Goal: Information Seeking & Learning: Compare options

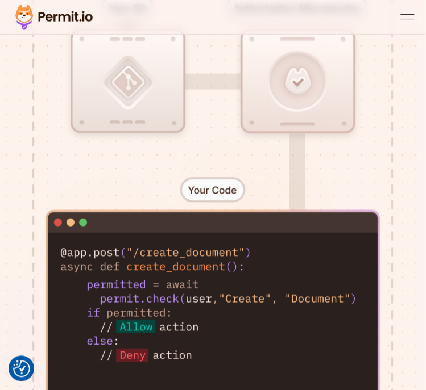
scroll to position [552, 0]
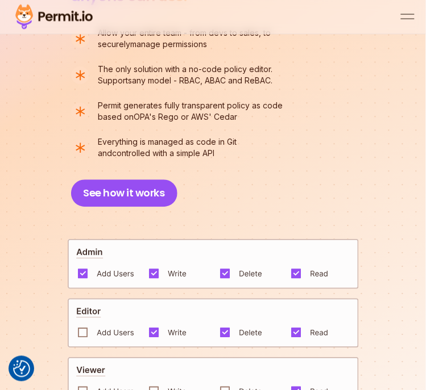
scroll to position [1478, 0]
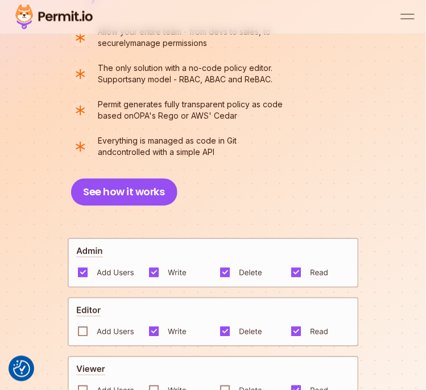
click at [302, 323] on img at bounding box center [213, 323] width 291 height 50
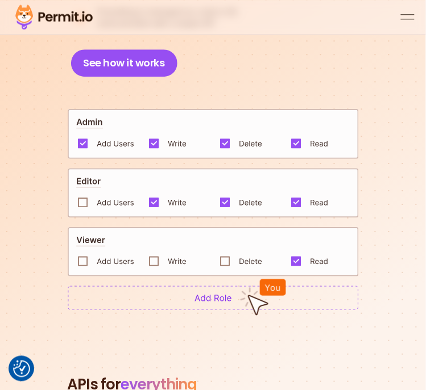
click at [319, 286] on img at bounding box center [213, 298] width 291 height 24
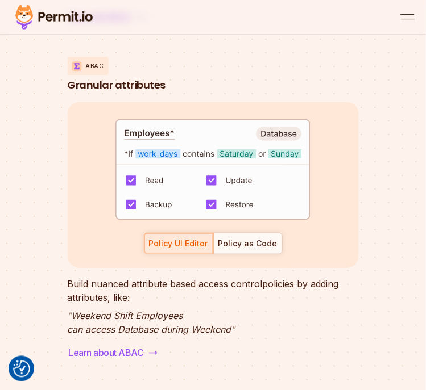
scroll to position [2932, 0]
click at [271, 245] on div "Policy as Code" at bounding box center [247, 243] width 59 height 11
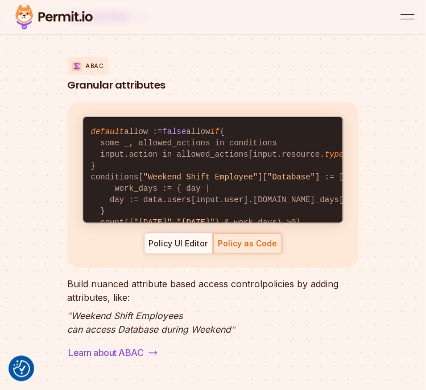
click at [375, 280] on section "One platform, any use case RBAC Role based access default allow := false allow …" at bounding box center [213, 268] width 426 height 1198
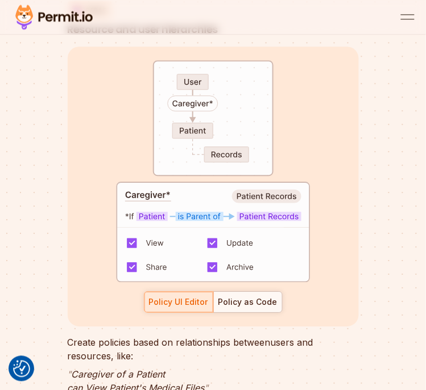
scroll to position [3325, 0]
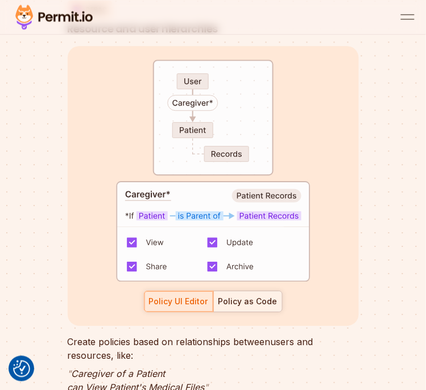
click at [267, 303] on div "Policy as Code" at bounding box center [247, 301] width 59 height 11
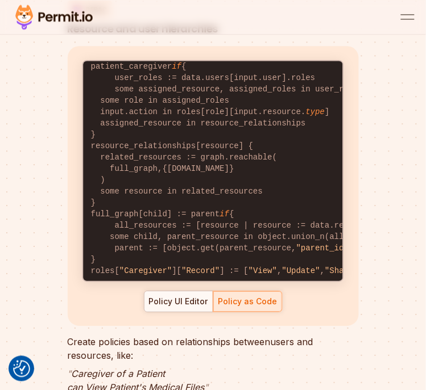
scroll to position [60, 0]
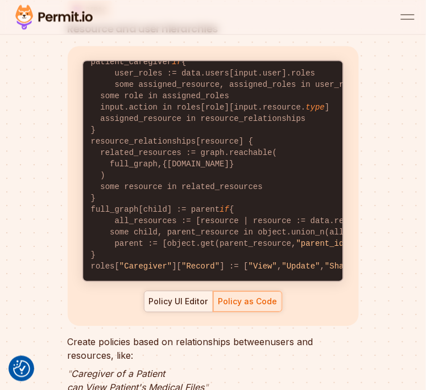
click at [206, 300] on div "Policy UI Editor" at bounding box center [178, 301] width 59 height 11
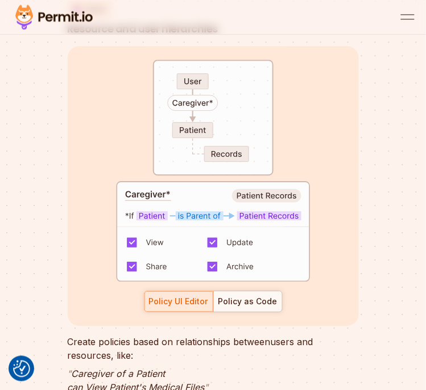
click at [204, 299] on div "Policy UI Editor Policy as Code" at bounding box center [213, 302] width 139 height 22
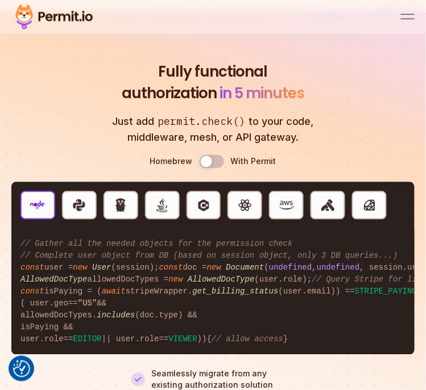
scroll to position [3789, 0]
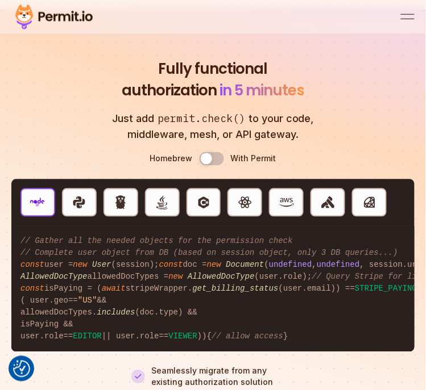
click at [218, 159] on button "Use setting" at bounding box center [211, 159] width 24 height 14
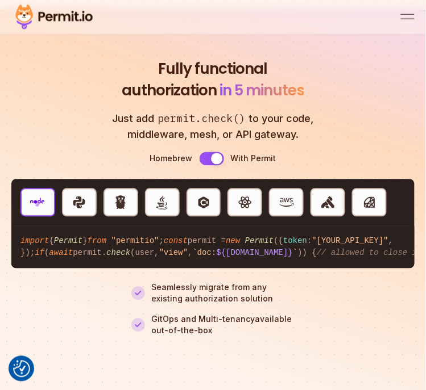
click at [218, 160] on button "Use setting" at bounding box center [211, 159] width 24 height 14
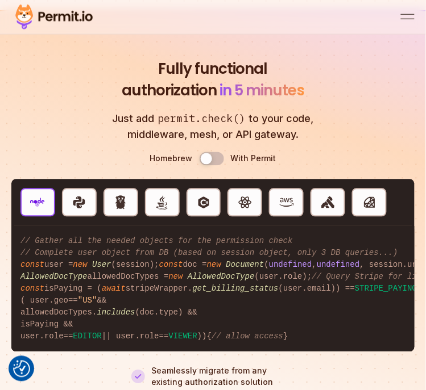
click at [218, 161] on button "Use setting" at bounding box center [211, 159] width 24 height 14
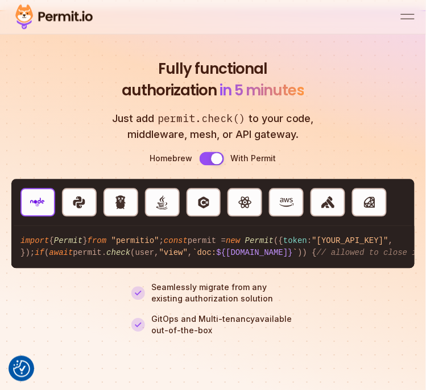
click at [221, 164] on button "Use setting" at bounding box center [211, 159] width 24 height 14
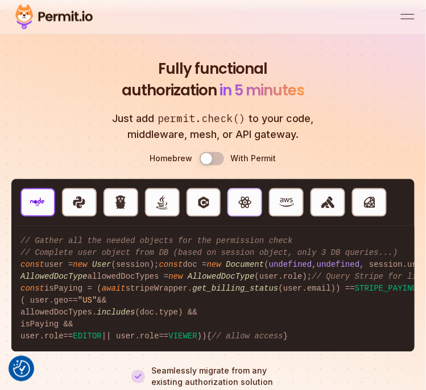
click at [251, 201] on img "button" at bounding box center [245, 203] width 15 height 15
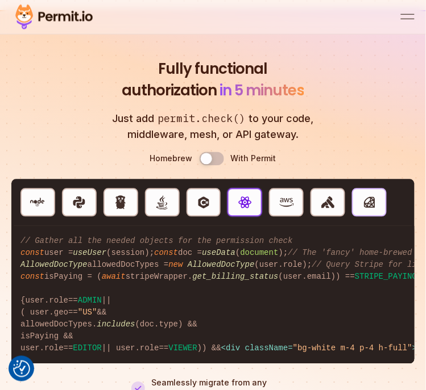
click at [373, 209] on img "button" at bounding box center [369, 203] width 15 height 15
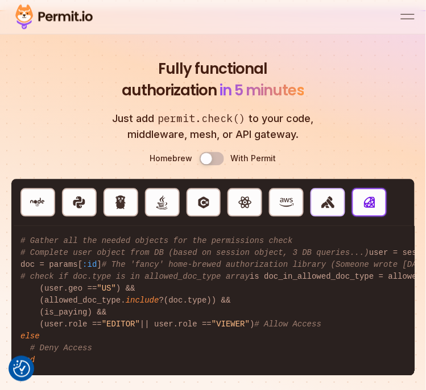
click at [336, 206] on button "Kong" at bounding box center [327, 203] width 35 height 28
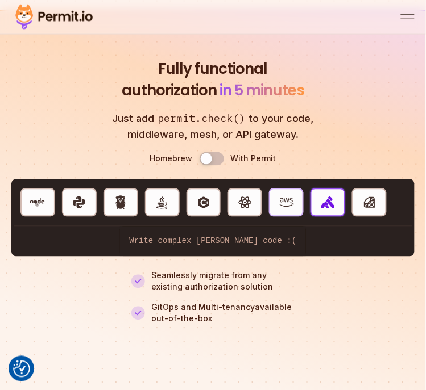
click at [293, 206] on img "button" at bounding box center [286, 203] width 15 height 15
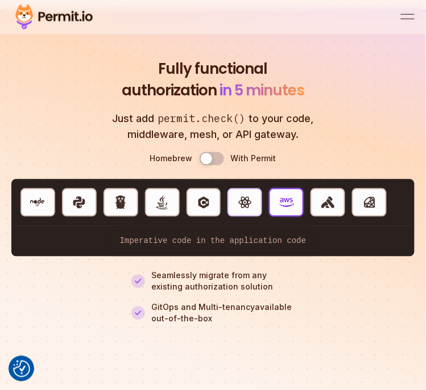
click at [258, 201] on button "React" at bounding box center [244, 203] width 35 height 28
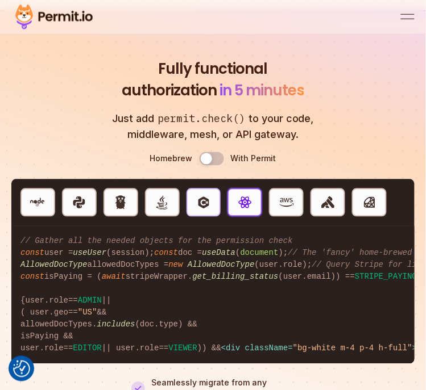
click at [214, 200] on button "C#" at bounding box center [203, 203] width 35 height 28
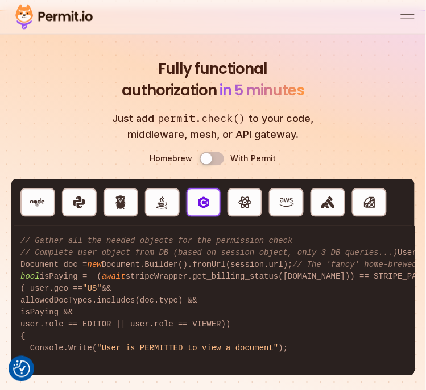
scroll to position [3790, 0]
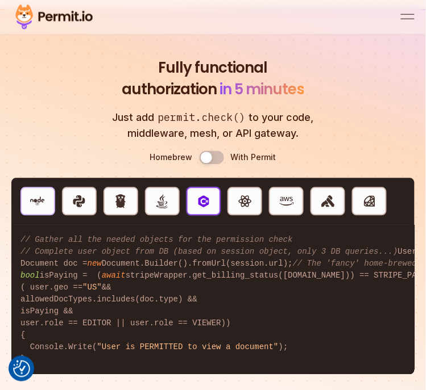
click at [46, 190] on button "NodeJS" at bounding box center [37, 202] width 35 height 28
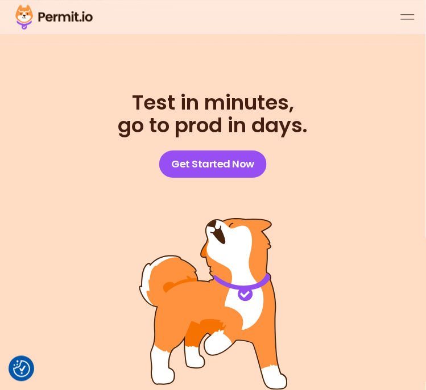
scroll to position [8144, 0]
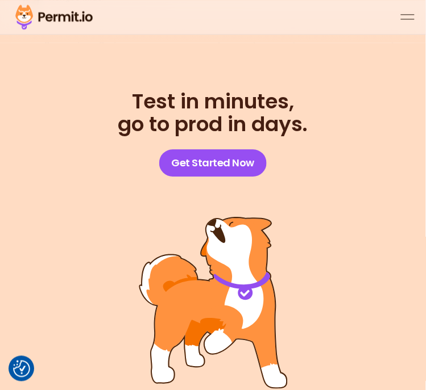
click at [408, 19] on div "open menu" at bounding box center [408, 19] width 14 height 1
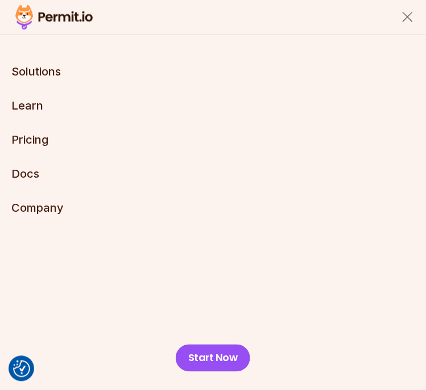
scroll to position [8101, 0]
click at [221, 144] on li "Pricing" at bounding box center [212, 140] width 403 height 16
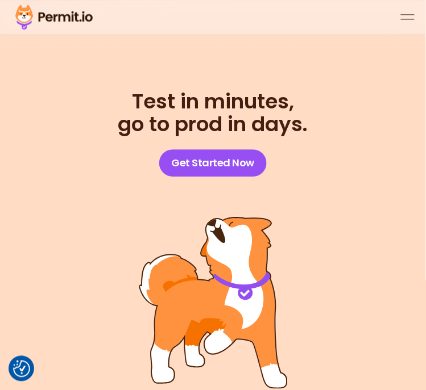
scroll to position [8144, 0]
click at [413, 23] on button "open menu" at bounding box center [408, 17] width 14 height 14
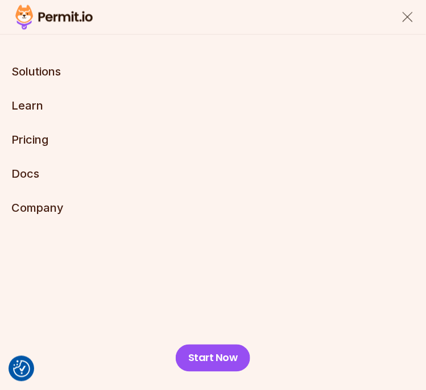
scroll to position [8101, 0]
click at [41, 144] on link "Pricing" at bounding box center [29, 140] width 37 height 14
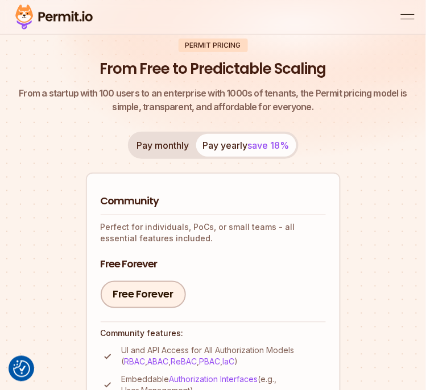
scroll to position [44, 0]
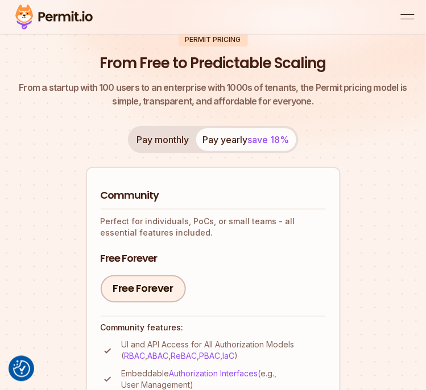
click at [164, 128] on button "Pay monthly" at bounding box center [163, 139] width 66 height 23
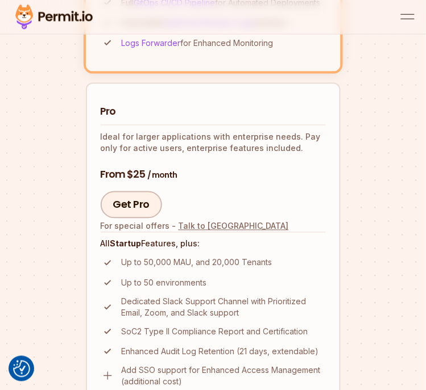
scroll to position [759, 0]
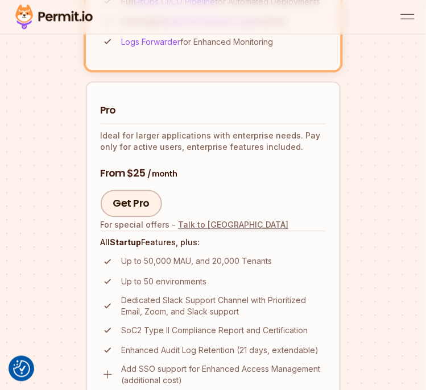
click at [225, 364] on p "Add SSO support for Enhanced Access Management (additional cost)" at bounding box center [224, 375] width 204 height 23
click at [113, 368] on img at bounding box center [108, 375] width 14 height 14
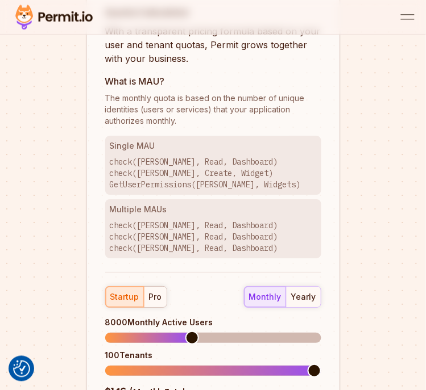
scroll to position [1575, 0]
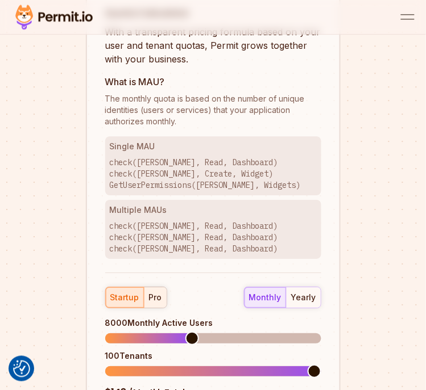
click at [155, 292] on div "pro" at bounding box center [155, 297] width 13 height 11
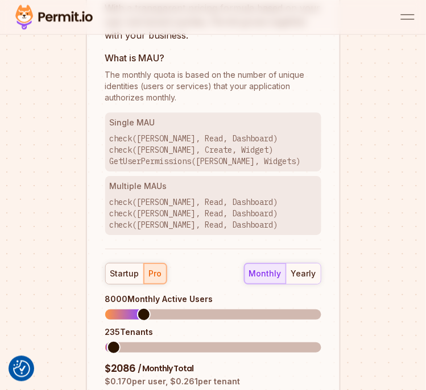
scroll to position [1620, 0]
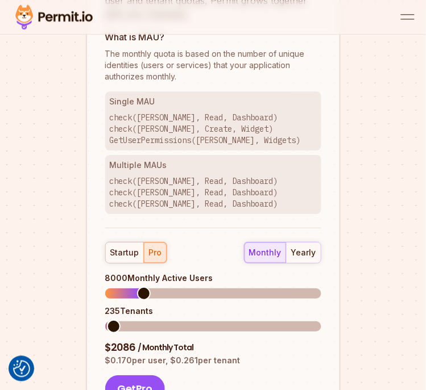
click at [218, 355] on div "$ 2086 / Monthly Total $ 0.170 per user, $ 0.261 per tenant Get Pro" at bounding box center [213, 372] width 216 height 62
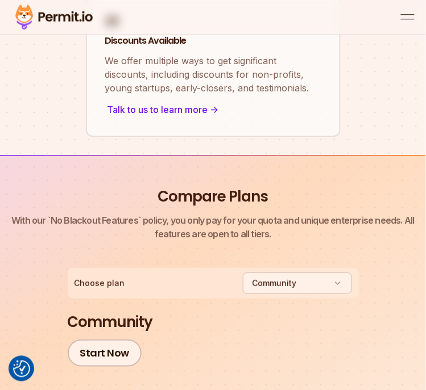
scroll to position [2260, 0]
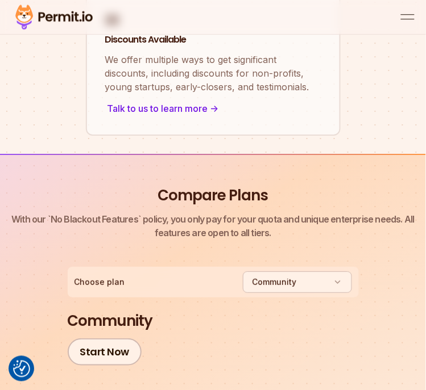
click at [327, 272] on button "community" at bounding box center [297, 283] width 109 height 22
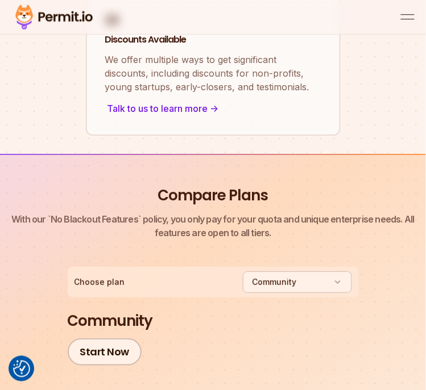
click at [325, 272] on button "community" at bounding box center [297, 283] width 109 height 22
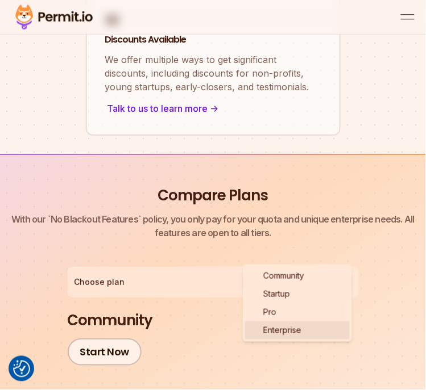
click at [303, 331] on div "enterprise" at bounding box center [297, 331] width 105 height 18
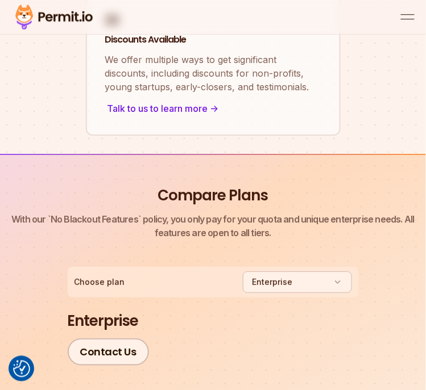
click at [328, 272] on button "enterprise" at bounding box center [297, 283] width 109 height 22
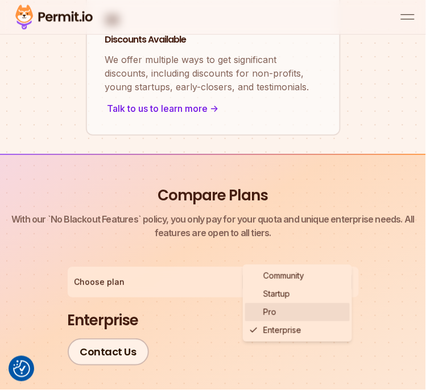
click at [292, 309] on div "pro" at bounding box center [297, 312] width 105 height 18
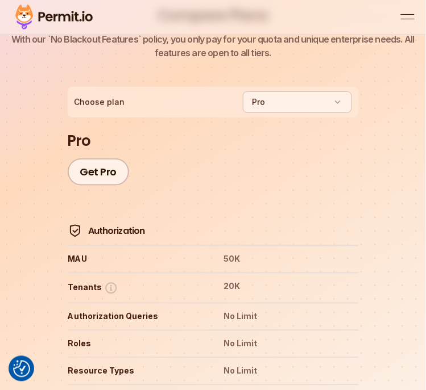
scroll to position [2442, 0]
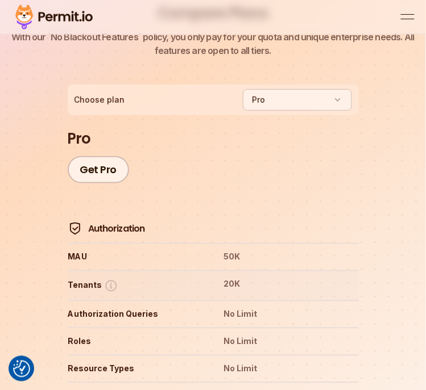
click at [107, 279] on img at bounding box center [111, 286] width 14 height 14
click at [110, 279] on img at bounding box center [111, 286] width 14 height 14
click at [109, 279] on img at bounding box center [111, 286] width 14 height 14
click at [107, 279] on img at bounding box center [111, 286] width 14 height 14
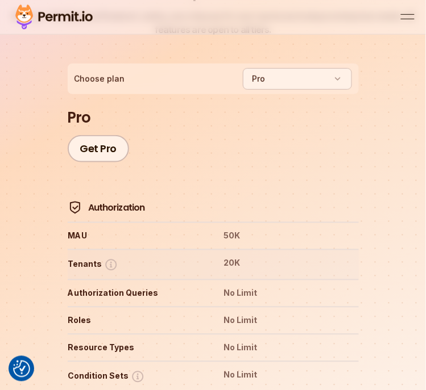
scroll to position [2479, 0]
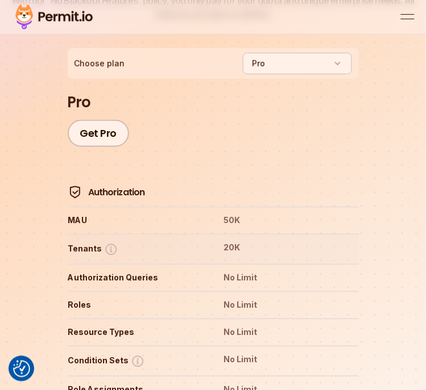
click at [107, 243] on img at bounding box center [111, 250] width 14 height 14
click at [109, 243] on img at bounding box center [111, 250] width 14 height 14
click at [106, 243] on img at bounding box center [111, 250] width 14 height 14
click at [104, 243] on img at bounding box center [111, 250] width 14 height 14
click at [111, 243] on img at bounding box center [111, 250] width 14 height 14
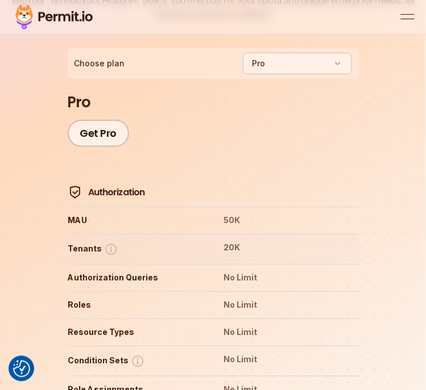
click at [114, 243] on img at bounding box center [111, 250] width 14 height 14
click at [106, 243] on img at bounding box center [111, 250] width 14 height 14
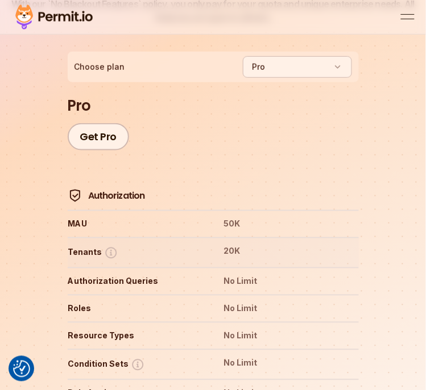
click at [113, 246] on img at bounding box center [111, 253] width 14 height 14
click at [109, 246] on img at bounding box center [111, 253] width 14 height 14
click at [84, 246] on div "Tenants" at bounding box center [135, 253] width 134 height 14
click at [106, 246] on img at bounding box center [111, 253] width 14 height 14
click at [105, 246] on img at bounding box center [111, 253] width 14 height 14
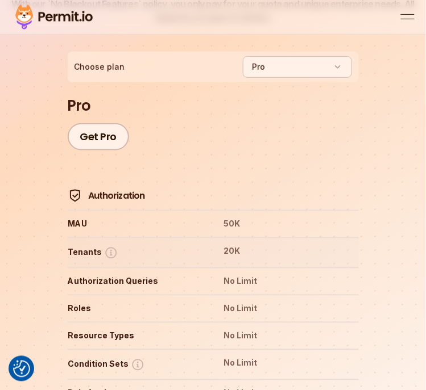
click at [104, 246] on img at bounding box center [111, 253] width 14 height 14
click at [107, 246] on img at bounding box center [111, 253] width 14 height 14
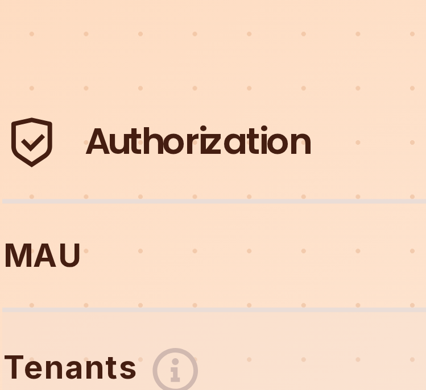
click at [107, 246] on img at bounding box center [111, 253] width 14 height 14
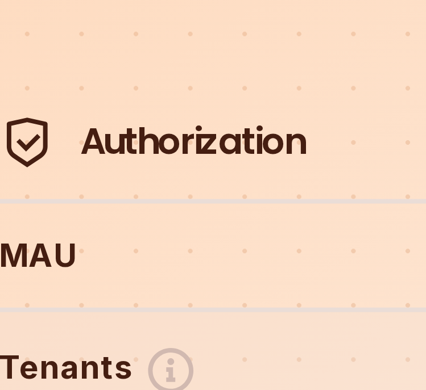
click at [104, 246] on img at bounding box center [111, 253] width 14 height 14
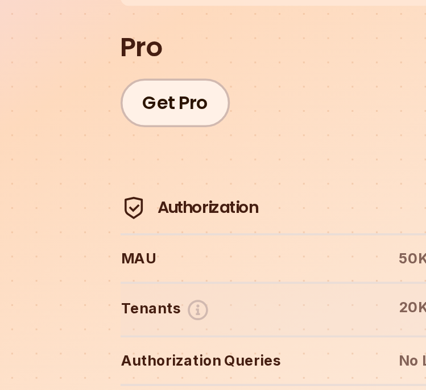
click at [106, 246] on img at bounding box center [111, 253] width 14 height 14
click at [110, 246] on img at bounding box center [111, 253] width 14 height 14
click at [114, 246] on img at bounding box center [111, 253] width 14 height 14
click at [109, 246] on img at bounding box center [111, 253] width 14 height 14
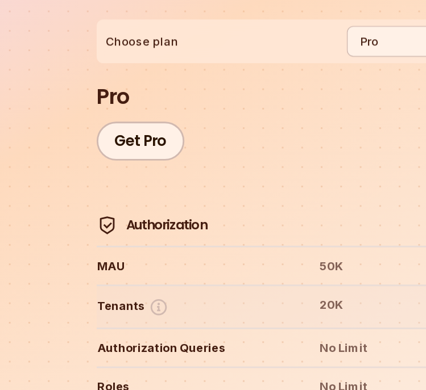
scroll to position [2474, 0]
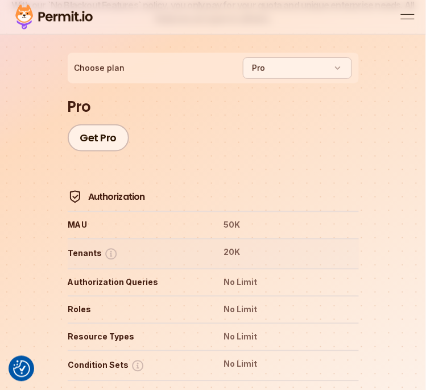
click at [109, 247] on img at bounding box center [111, 254] width 14 height 14
click at [108, 247] on img at bounding box center [111, 254] width 14 height 14
click at [105, 247] on img at bounding box center [111, 254] width 14 height 14
click at [114, 247] on img at bounding box center [111, 254] width 14 height 14
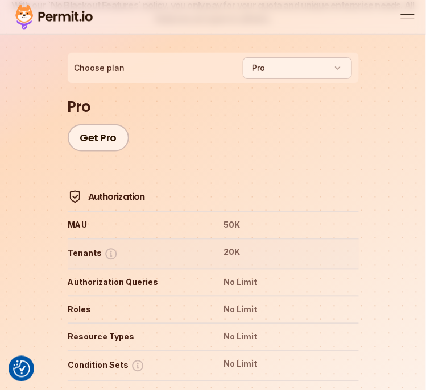
click at [113, 247] on img at bounding box center [111, 254] width 14 height 14
click at [110, 247] on img at bounding box center [111, 254] width 14 height 14
click at [114, 247] on img at bounding box center [111, 254] width 14 height 14
click at [115, 247] on img at bounding box center [111, 254] width 14 height 14
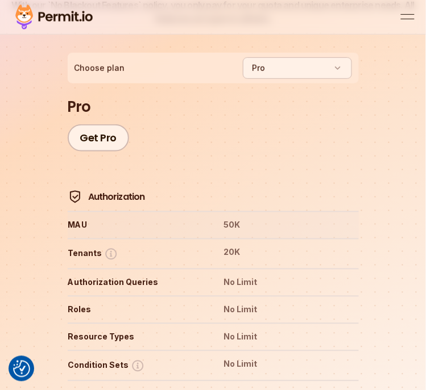
click at [173, 219] on th "MAU" at bounding box center [135, 225] width 135 height 13
click at [138, 247] on div "Tenants" at bounding box center [135, 254] width 134 height 14
click at [113, 247] on img at bounding box center [111, 254] width 14 height 14
click at [123, 211] on tr "MAU 50K" at bounding box center [213, 224] width 291 height 27
click at [110, 247] on img at bounding box center [111, 254] width 14 height 14
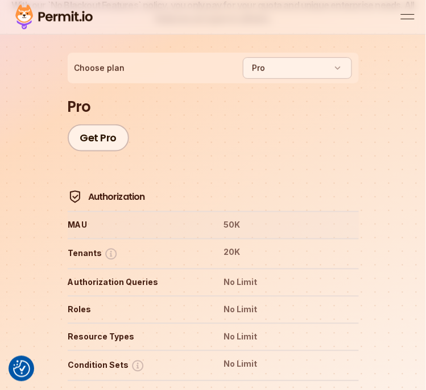
click at [119, 219] on th "MAU" at bounding box center [135, 225] width 135 height 13
click at [113, 247] on img at bounding box center [111, 254] width 14 height 14
click at [118, 219] on th "MAU" at bounding box center [135, 225] width 135 height 13
click at [115, 247] on img at bounding box center [111, 254] width 14 height 14
click at [117, 219] on th "MAU" at bounding box center [135, 225] width 135 height 13
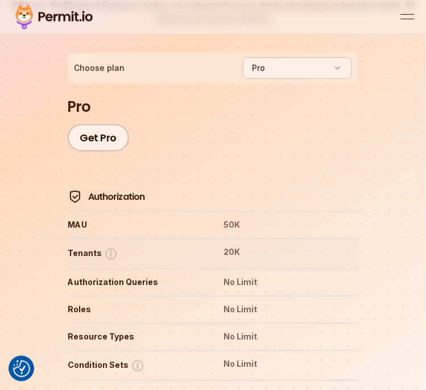
click at [114, 247] on img at bounding box center [111, 254] width 14 height 14
click at [120, 219] on th "MAU" at bounding box center [135, 225] width 135 height 13
click at [108, 247] on img at bounding box center [111, 254] width 14 height 14
click at [122, 219] on th "MAU" at bounding box center [135, 225] width 135 height 13
click at [108, 247] on img at bounding box center [111, 254] width 14 height 14
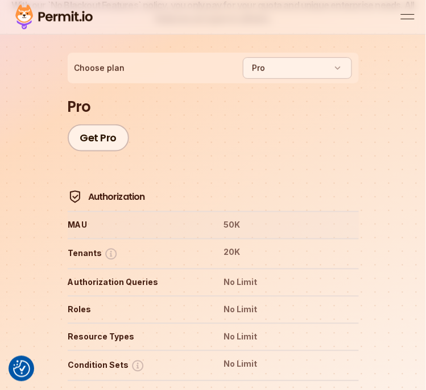
click at [120, 219] on th "MAU" at bounding box center [135, 225] width 135 height 13
click at [110, 247] on img at bounding box center [111, 254] width 14 height 14
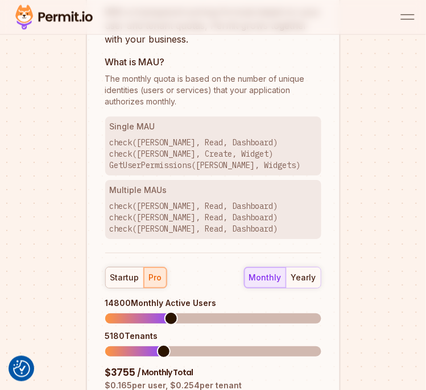
scroll to position [1596, 0]
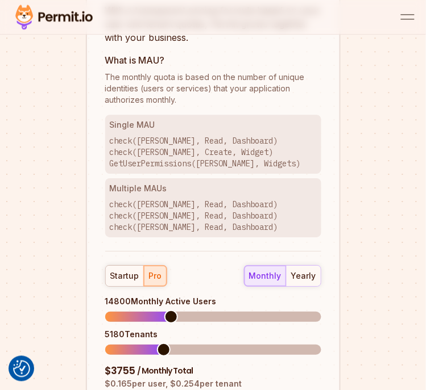
click at [172, 310] on span at bounding box center [171, 317] width 14 height 14
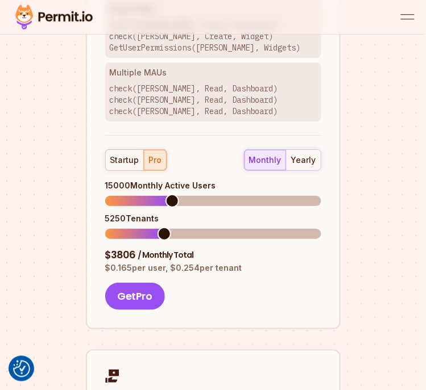
scroll to position [1711, 0]
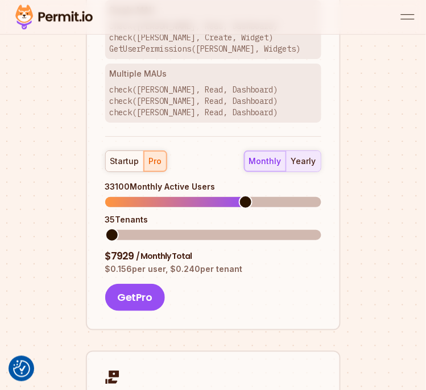
click at [307, 156] on div "yearly" at bounding box center [303, 161] width 25 height 11
click at [274, 156] on div "monthly" at bounding box center [265, 161] width 32 height 11
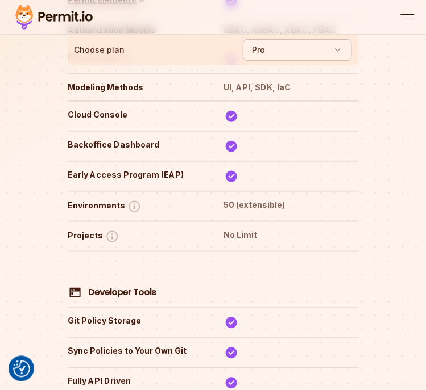
scroll to position [3010, 0]
click at [131, 199] on img at bounding box center [134, 206] width 14 height 14
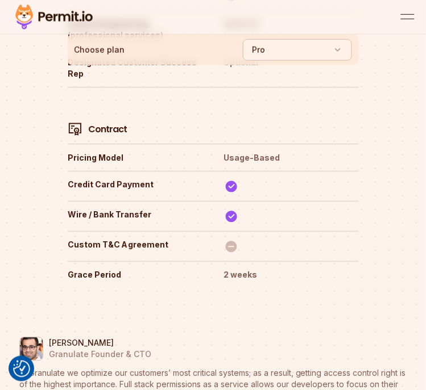
scroll to position [4904, 0]
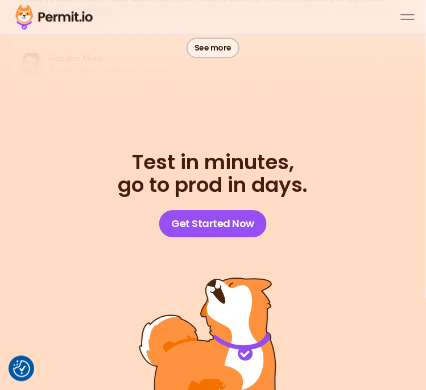
scroll to position [8101, 0]
